Goal: Task Accomplishment & Management: Manage account settings

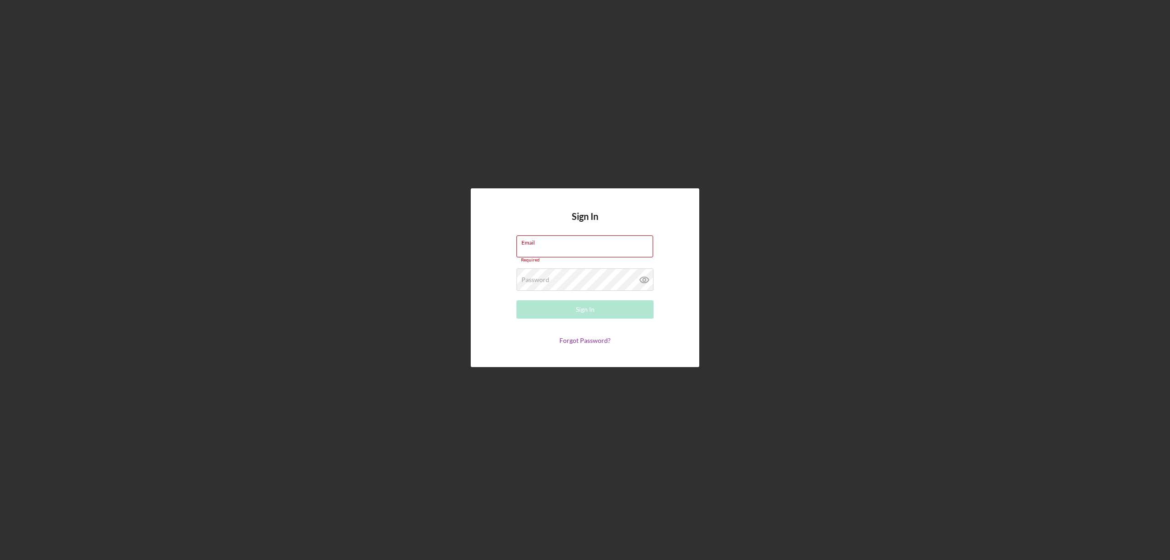
type input "[EMAIL_ADDRESS][DOMAIN_NAME]"
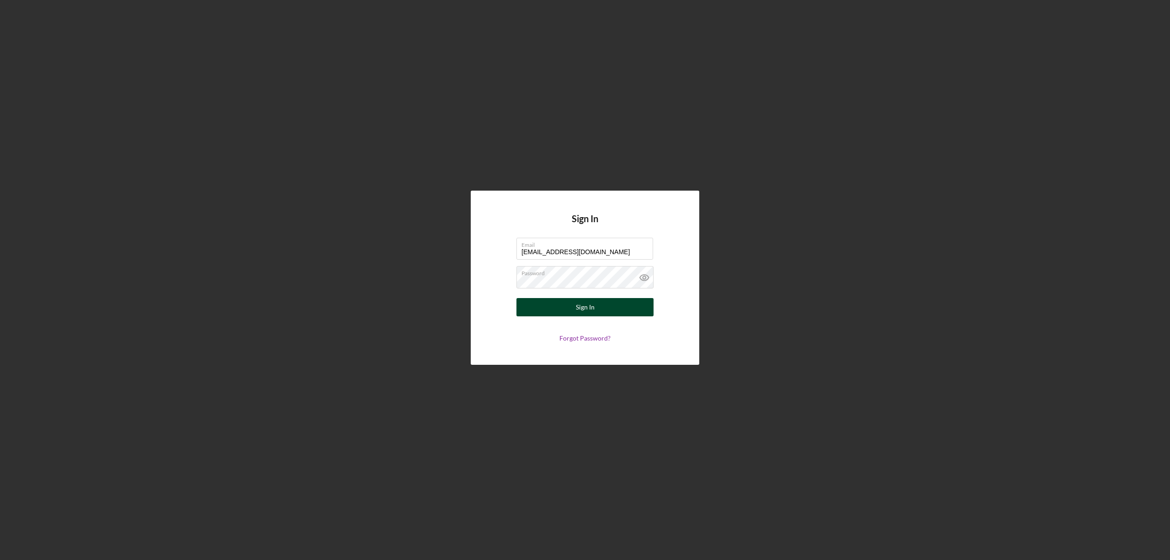
click at [531, 305] on button "Sign In" at bounding box center [585, 307] width 137 height 18
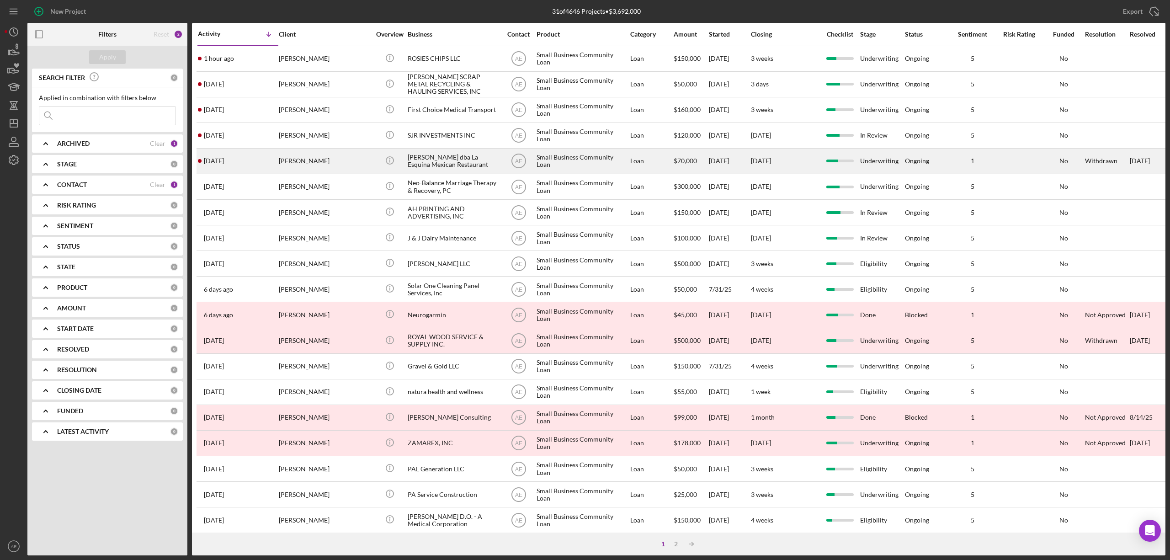
click at [315, 161] on div "[PERSON_NAME]" at bounding box center [324, 161] width 91 height 24
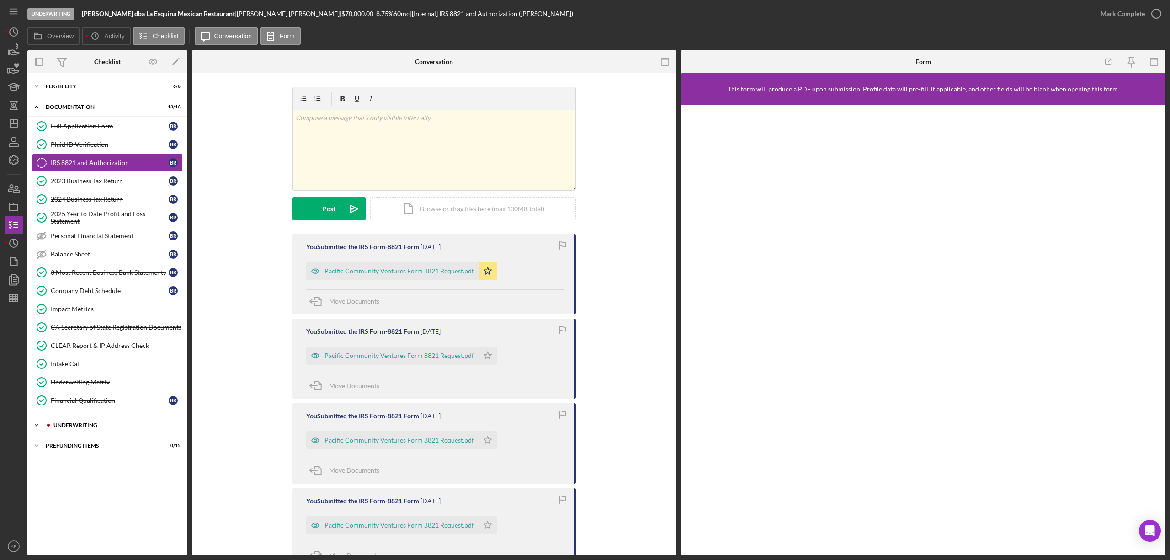
click at [108, 428] on div "Underwriting" at bounding box center [114, 424] width 123 height 5
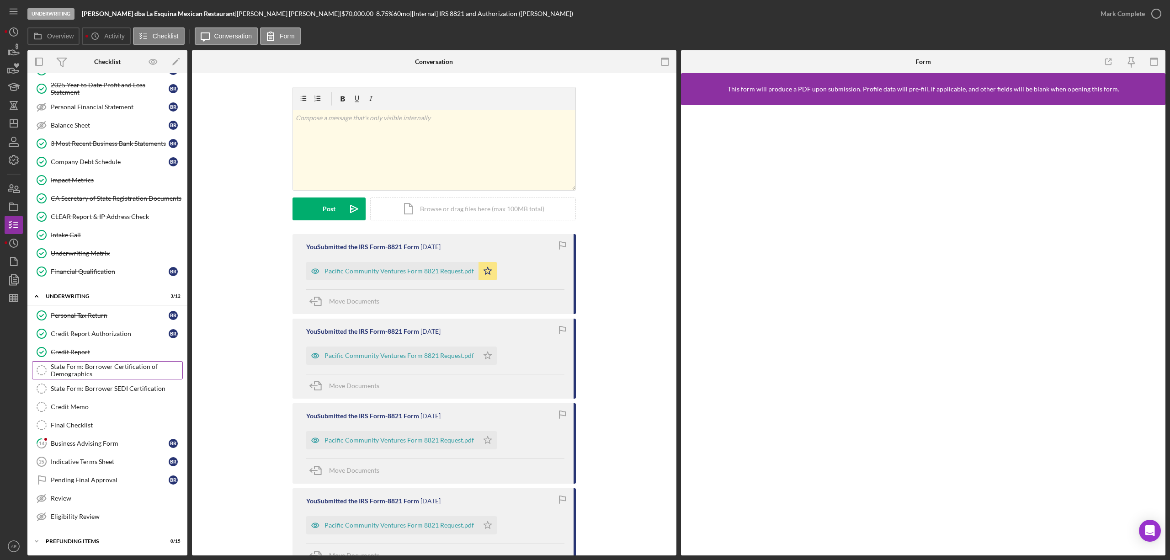
scroll to position [137, 0]
click at [84, 440] on div "Business Advising Form" at bounding box center [110, 443] width 118 height 7
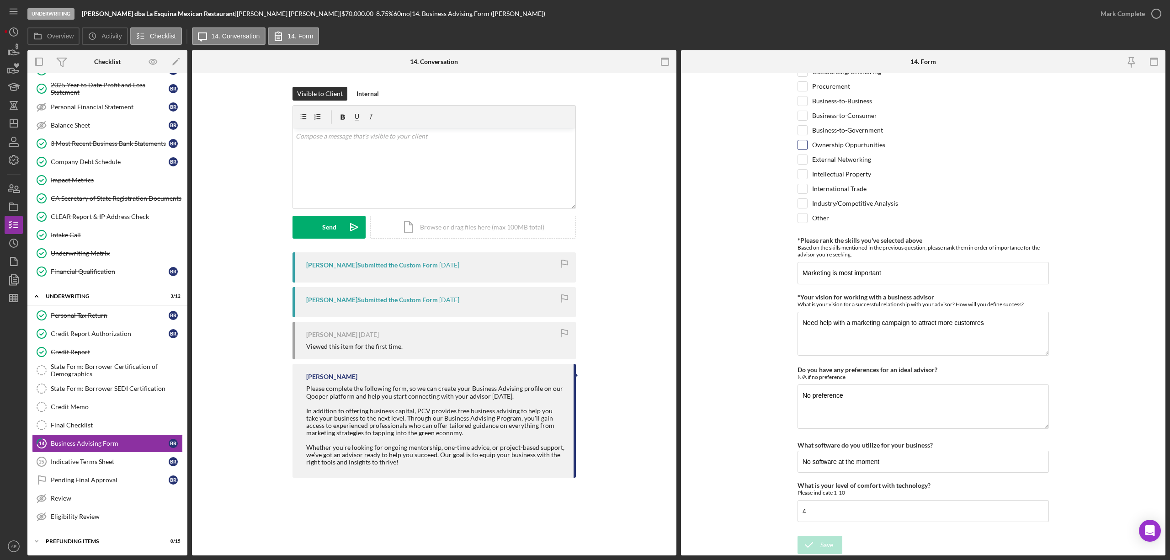
scroll to position [635, 0]
click at [1107, 11] on div "Mark Complete" at bounding box center [1123, 14] width 44 height 18
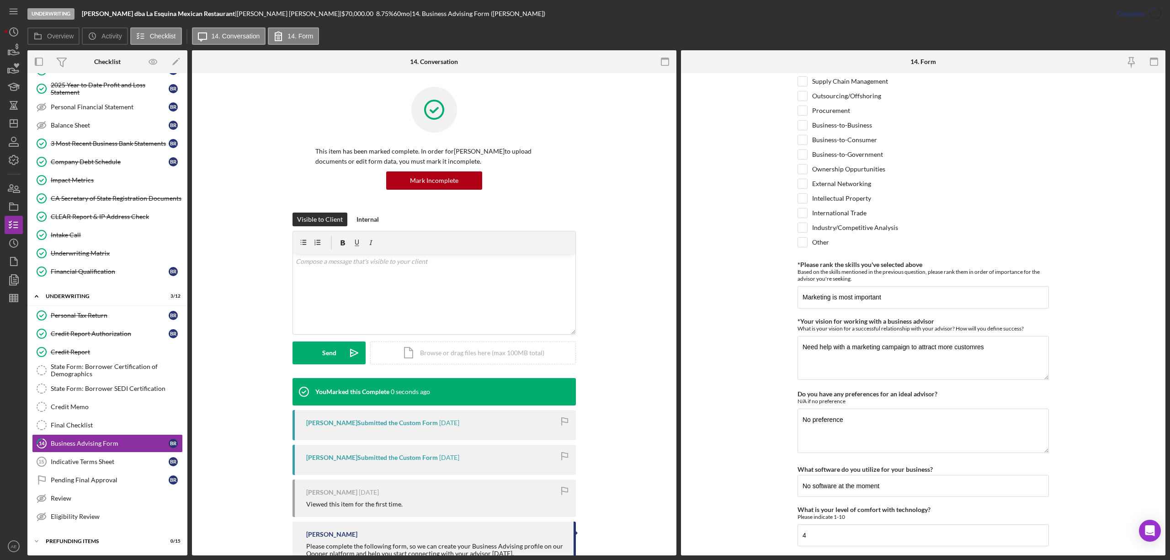
scroll to position [672, 0]
